Goal: Check status

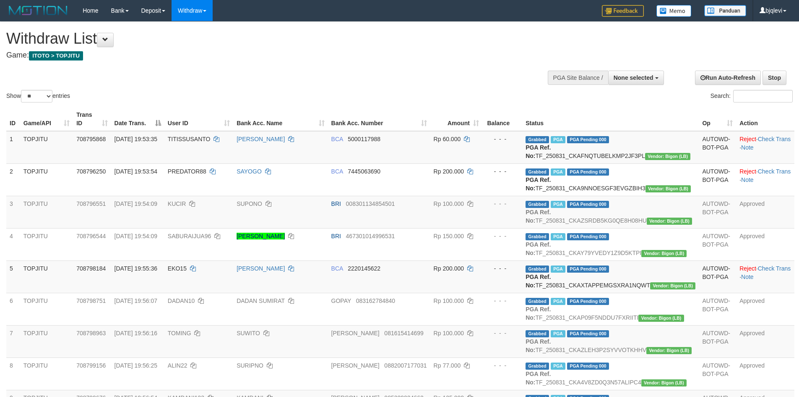
select select
select select "**"
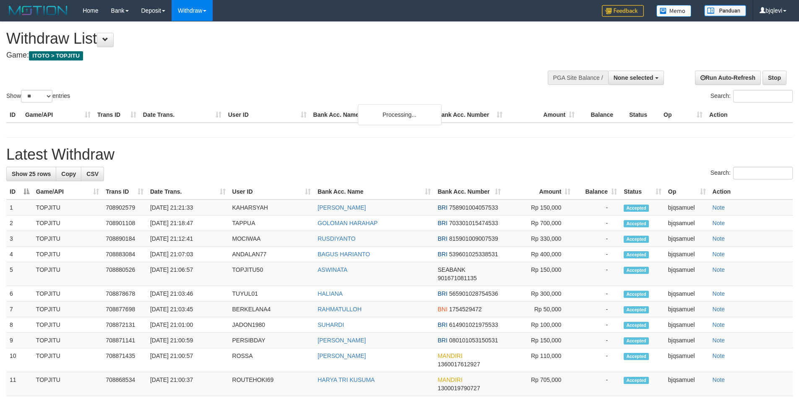
select select
select select "**"
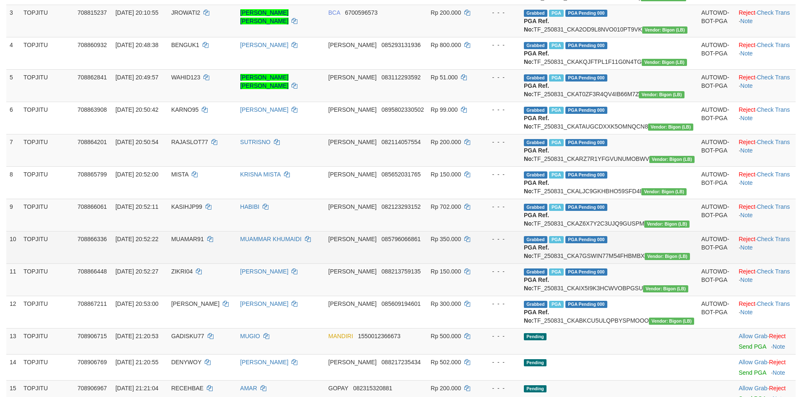
scroll to position [378, 0]
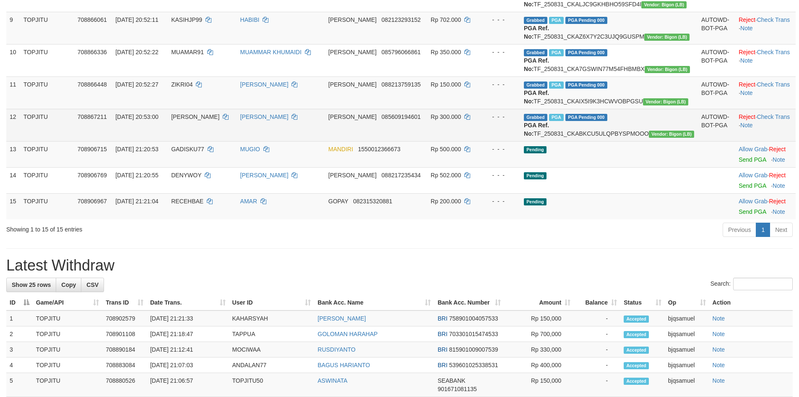
click at [629, 141] on td "Grabbed PGA PGA Pending 000 PGA Ref. No: TF_250831_CKABKCU5ULQPBYSPMOOO Vendor:…" at bounding box center [609, 125] width 177 height 32
click at [630, 141] on td "Grabbed PGA PGA Pending 000 PGA Ref. No: TF_250831_CKABKCU5ULQPBYSPMOOO Vendor:…" at bounding box center [609, 125] width 177 height 32
click at [632, 141] on td "Grabbed PGA PGA Pending 000 PGA Ref. No: TF_250831_CKABKCU5ULQPBYSPMOOO Vendor:…" at bounding box center [609, 125] width 177 height 32
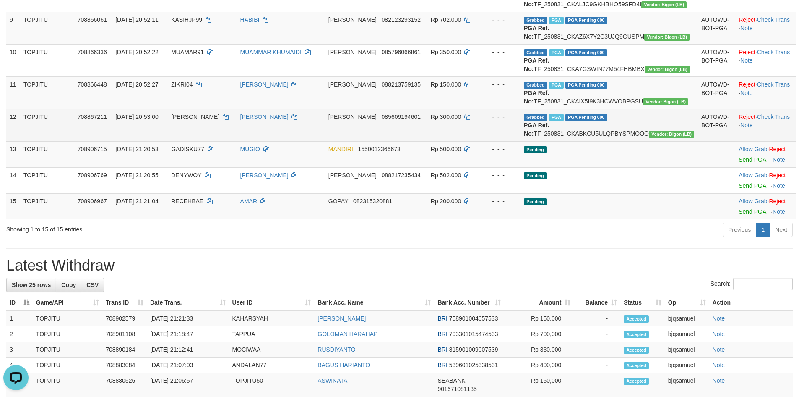
click at [632, 141] on td "Grabbed PGA PGA Pending 000 PGA Ref. No: TF_250831_CKABKCU5ULQPBYSPMOOO Vendor:…" at bounding box center [609, 125] width 177 height 32
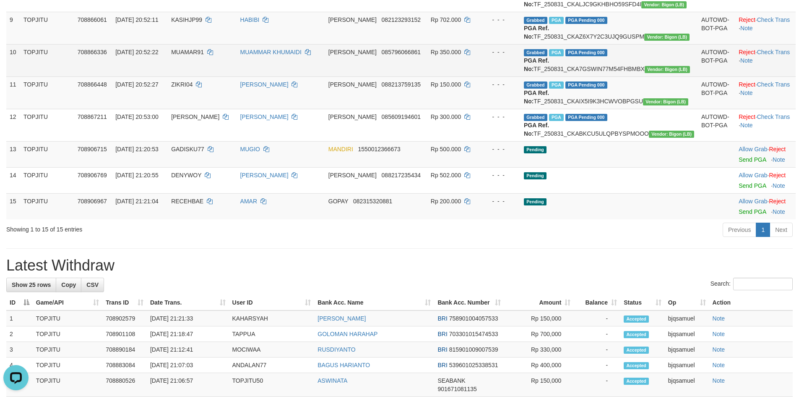
copy td "TF_250831_CKABKCU5ULQPBYSPMOOO"
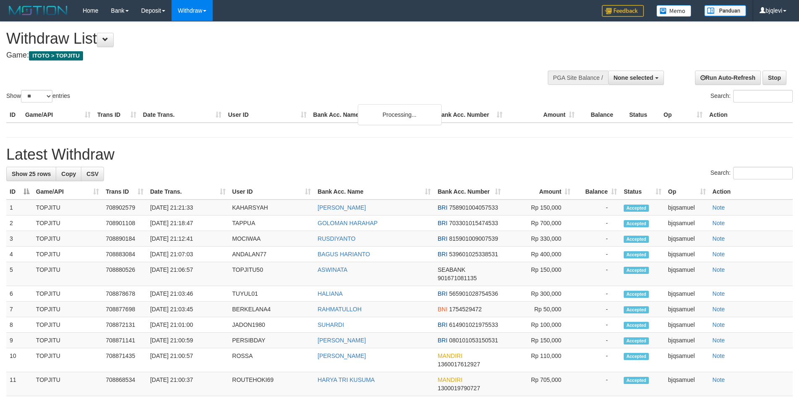
select select
select select "**"
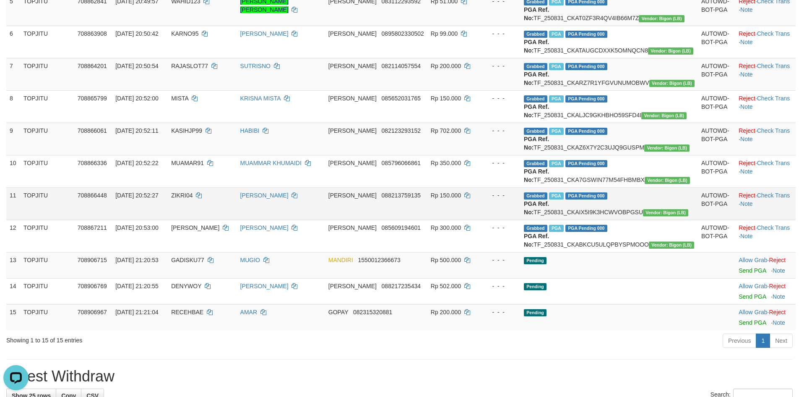
scroll to position [279, 0]
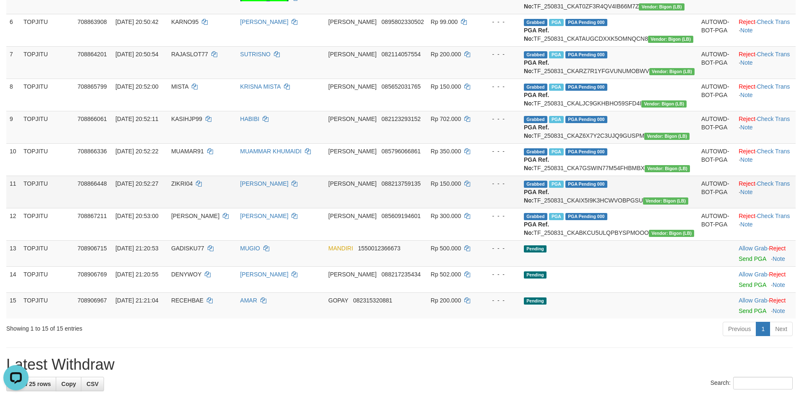
click at [639, 208] on td "Grabbed PGA PGA Pending 000 PGA Ref. No: TF_250831_CKAIX5I9K3HCWVOBPGSU Vendor:…" at bounding box center [609, 191] width 177 height 32
copy td "TF_250831_CKAIX5I9K3HCWVOBPGSU"
click at [623, 143] on td "Grabbed PGA PGA Pending 000 PGA Ref. No: TF_250831_CKAZ6X7Y2C3UJQ9GUSPM Vendor:…" at bounding box center [609, 127] width 177 height 32
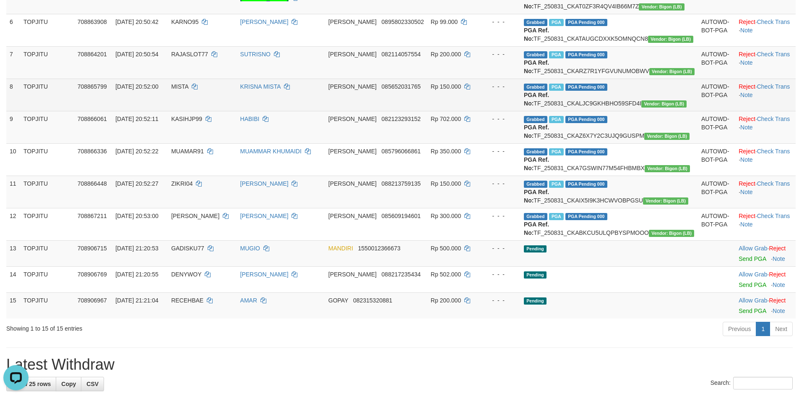
copy td "TF_250831_CKAZ6X7Y2C3UJQ9GUSPM"
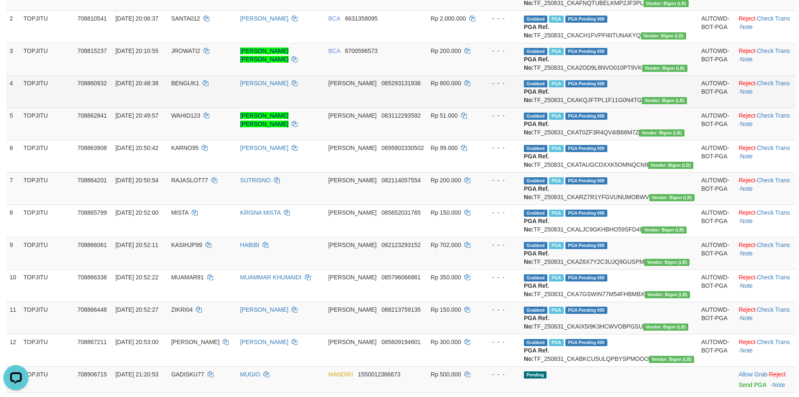
scroll to position [27, 0]
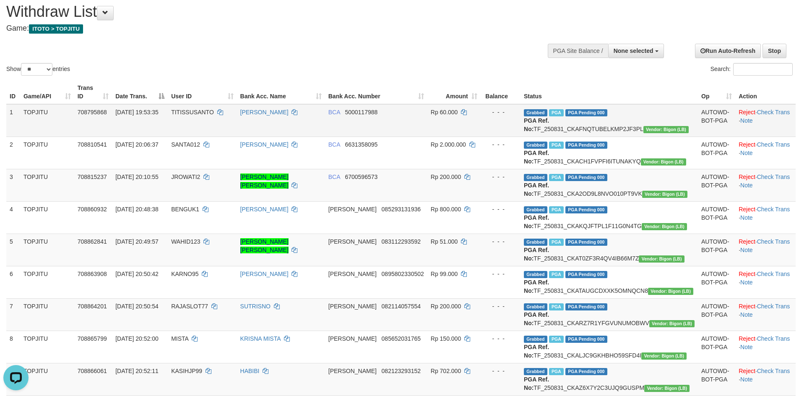
click at [10, 104] on td "1" at bounding box center [13, 120] width 14 height 33
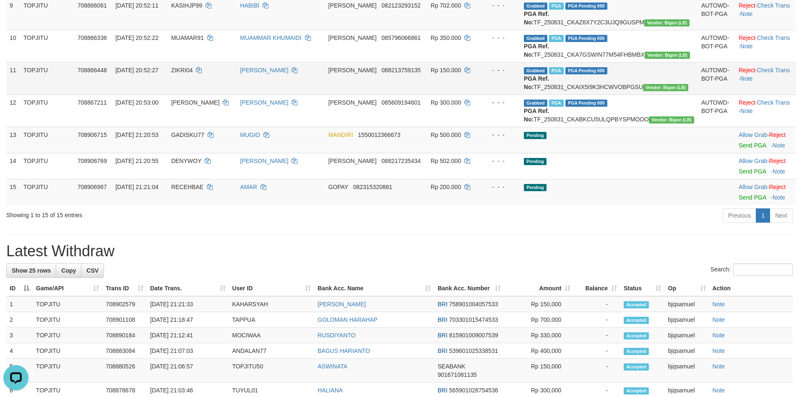
scroll to position [404, 0]
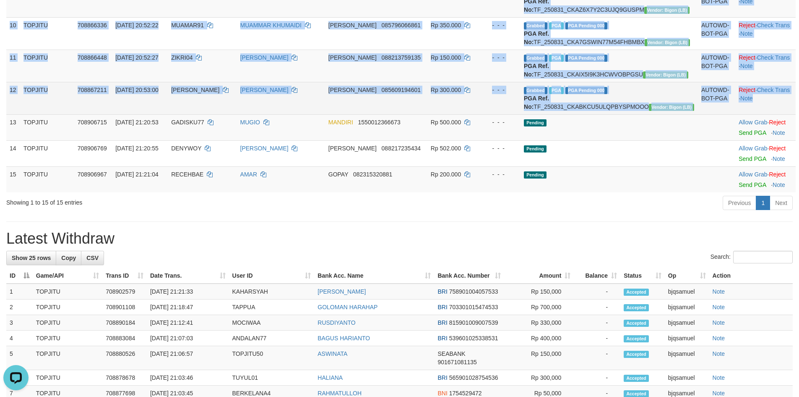
click at [774, 114] on td "Reject · Check Trans · Note" at bounding box center [766, 98] width 60 height 32
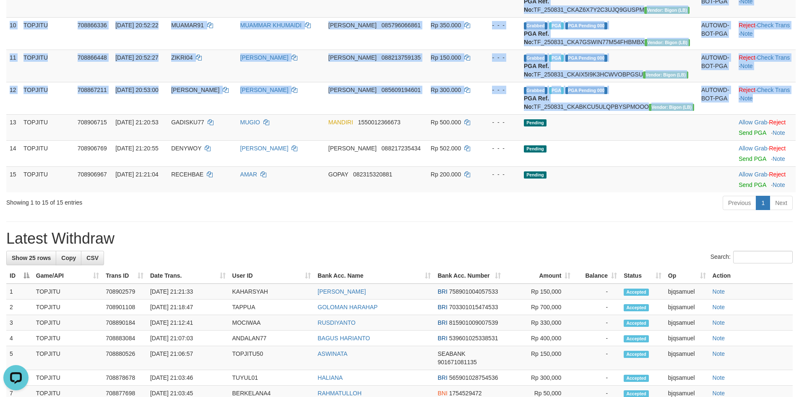
copy tbody "1 TOPJITU 708795868 31/08/2025 19:53:35 TITISSUSANTO TITIS SUSANTO BCA 50001179…"
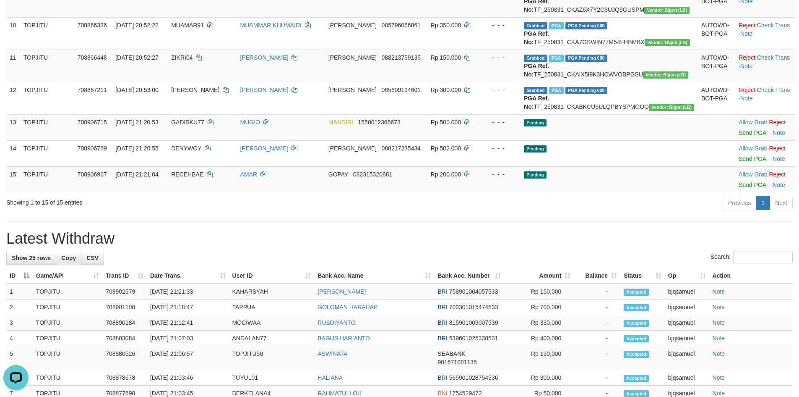
drag, startPoint x: 641, startPoint y: 322, endPoint x: 777, endPoint y: 300, distance: 138.6
click at [642, 247] on h1 "Latest Withdraw" at bounding box center [399, 238] width 787 height 17
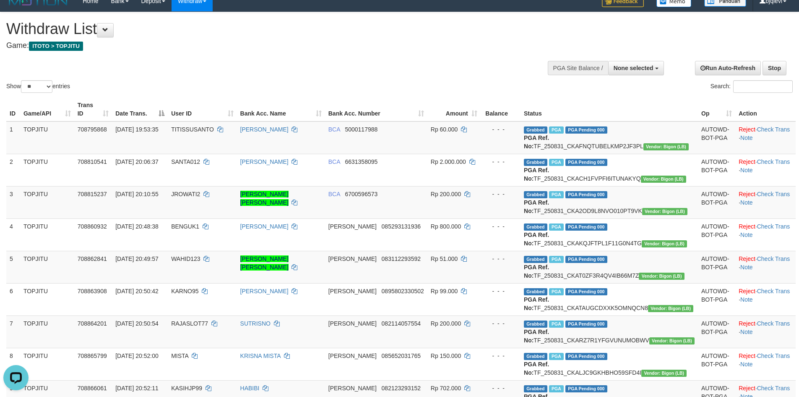
scroll to position [0, 0]
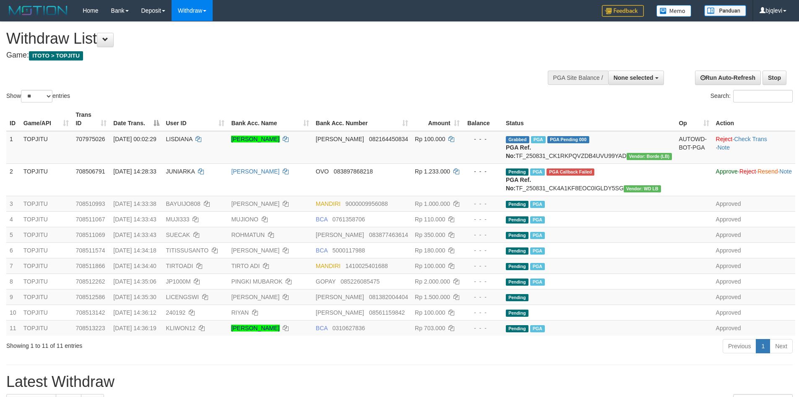
select select
select select "**"
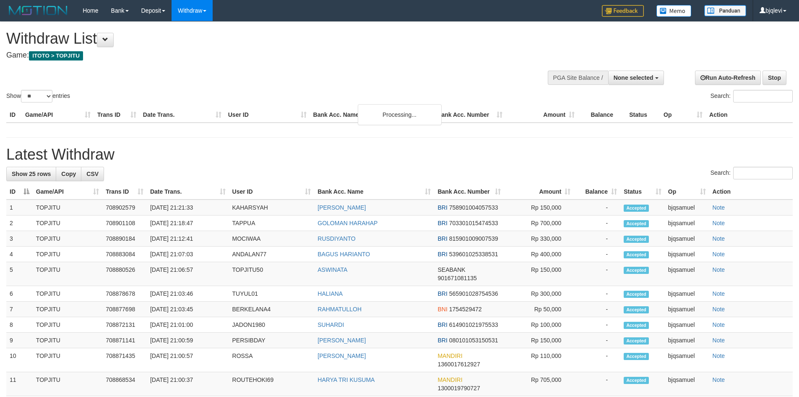
select select
select select "**"
